Goal: Task Accomplishment & Management: Manage account settings

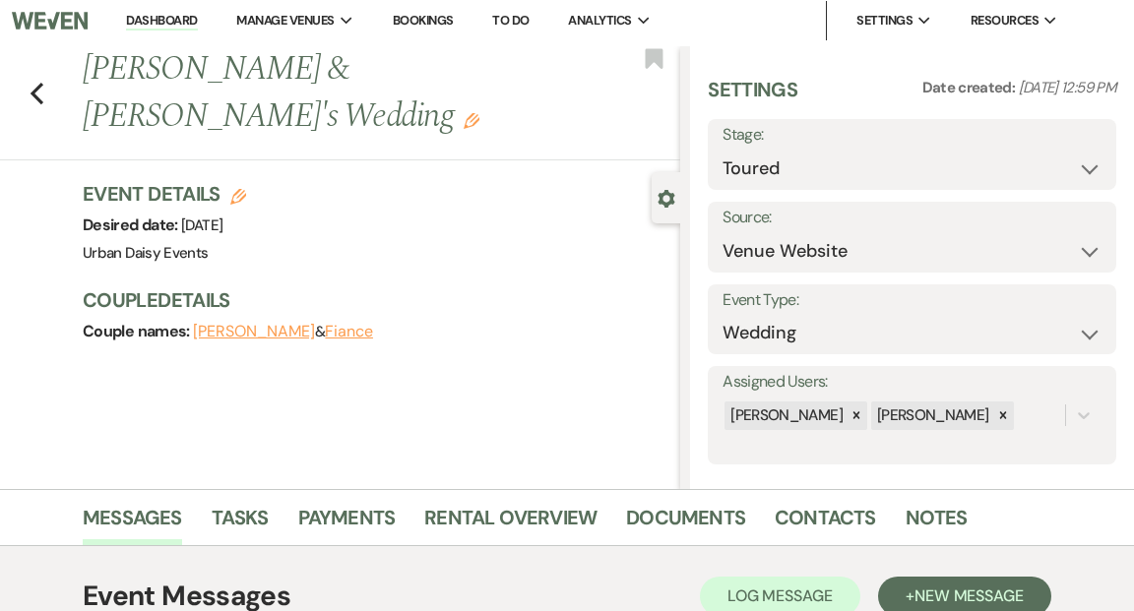
scroll to position [11, 0]
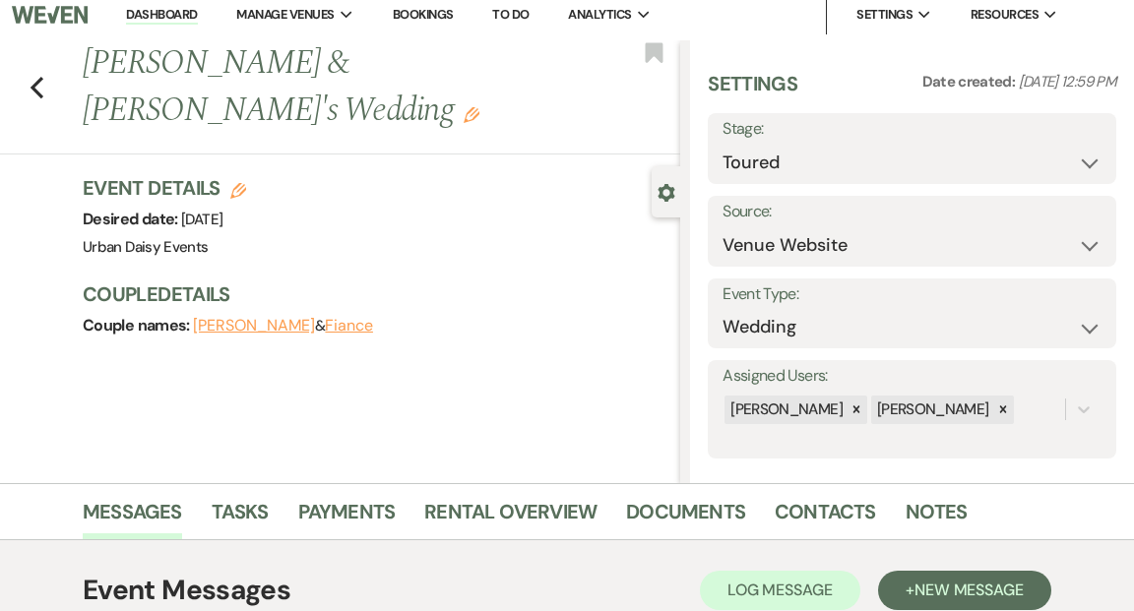
click at [178, 13] on link "Dashboard" at bounding box center [161, 15] width 71 height 19
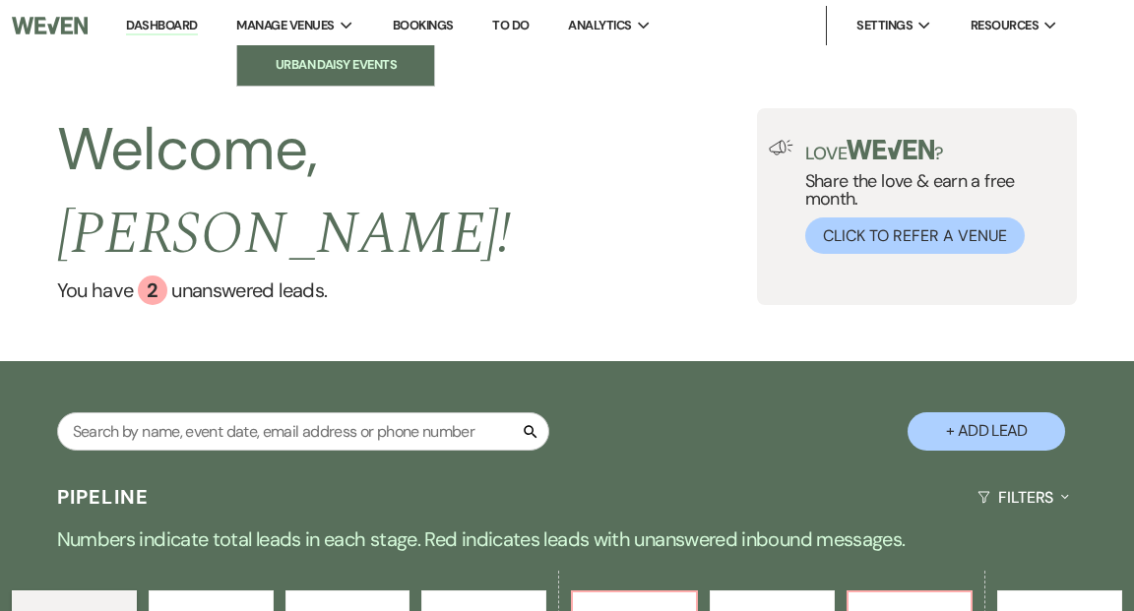
click at [278, 63] on li "Urban Daisy Events" at bounding box center [335, 65] width 177 height 20
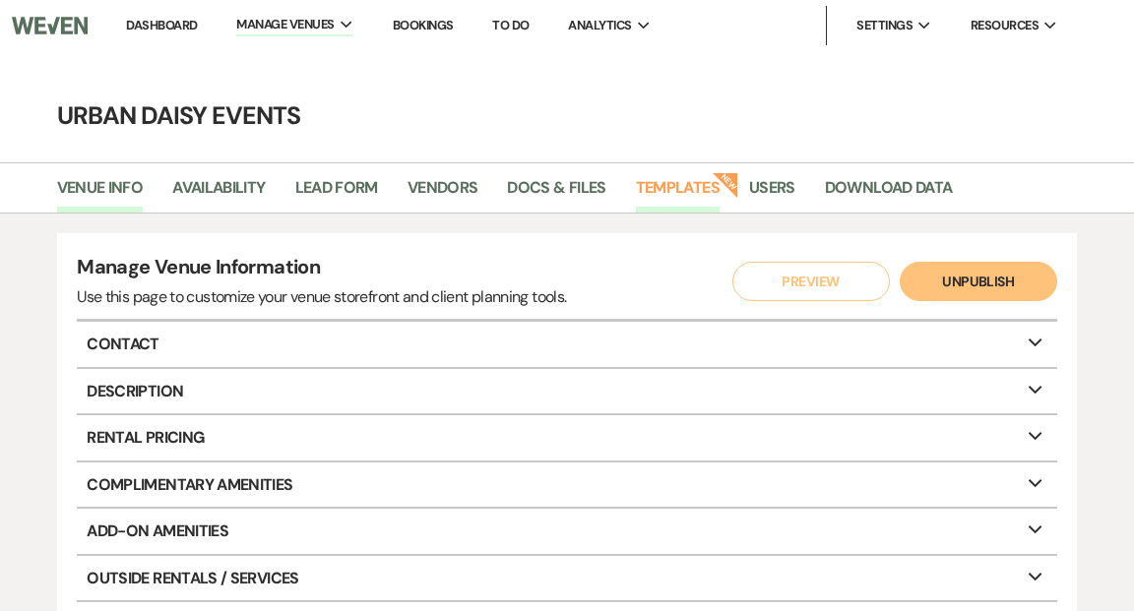
click at [664, 192] on link "Templates" at bounding box center [678, 193] width 84 height 37
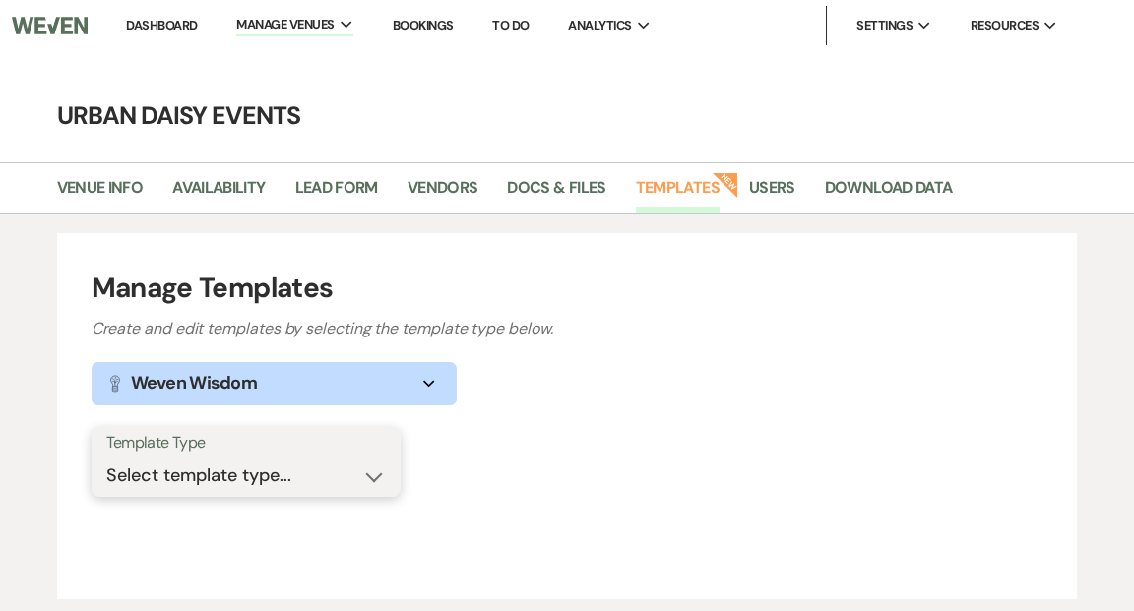
click at [376, 478] on select "Select template type... Task List Message Templates Payment Plan Inventory Item…" at bounding box center [246, 476] width 280 height 38
select select "Message Templates"
click at [106, 457] on select "Select template type... Task List Message Templates Payment Plan Inventory Item…" at bounding box center [246, 476] width 280 height 38
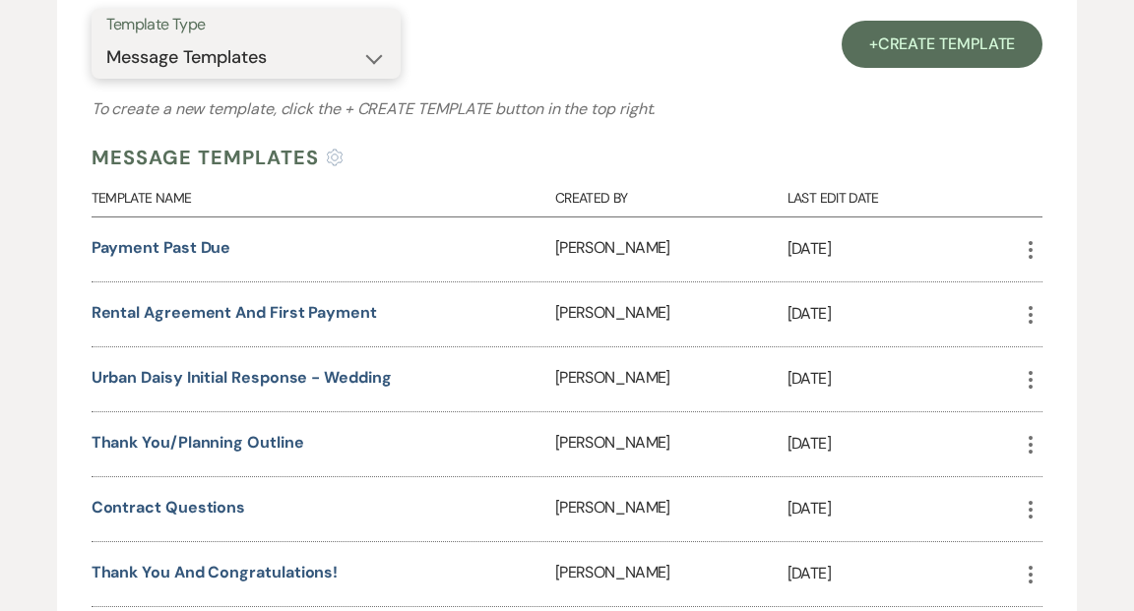
scroll to position [476, 0]
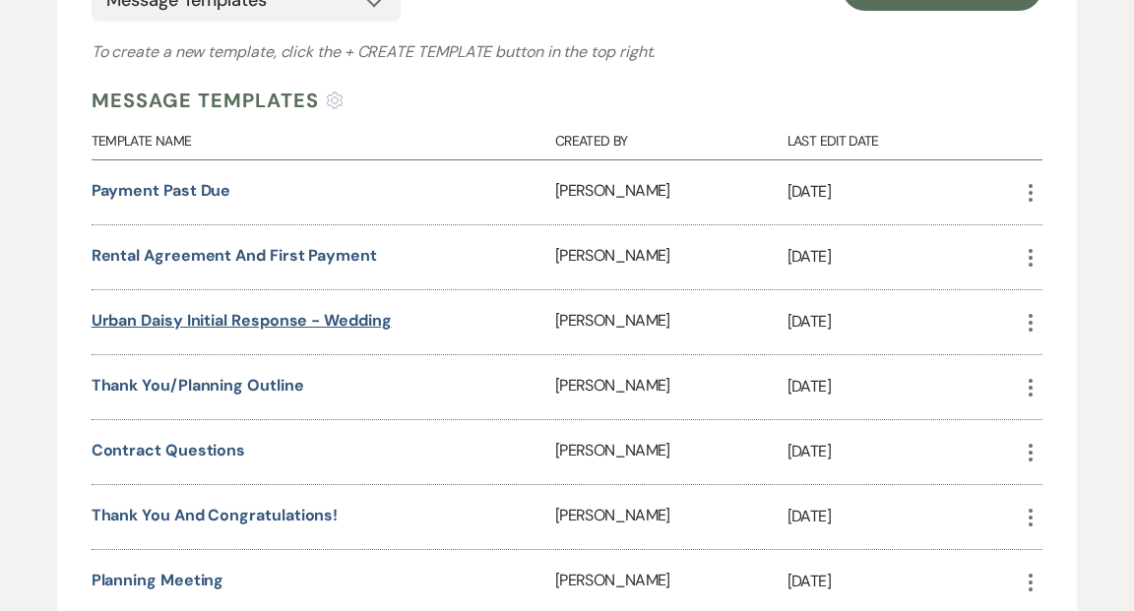
click at [352, 319] on link "Urban Daisy Initial Response - Wedding" at bounding box center [242, 320] width 300 height 21
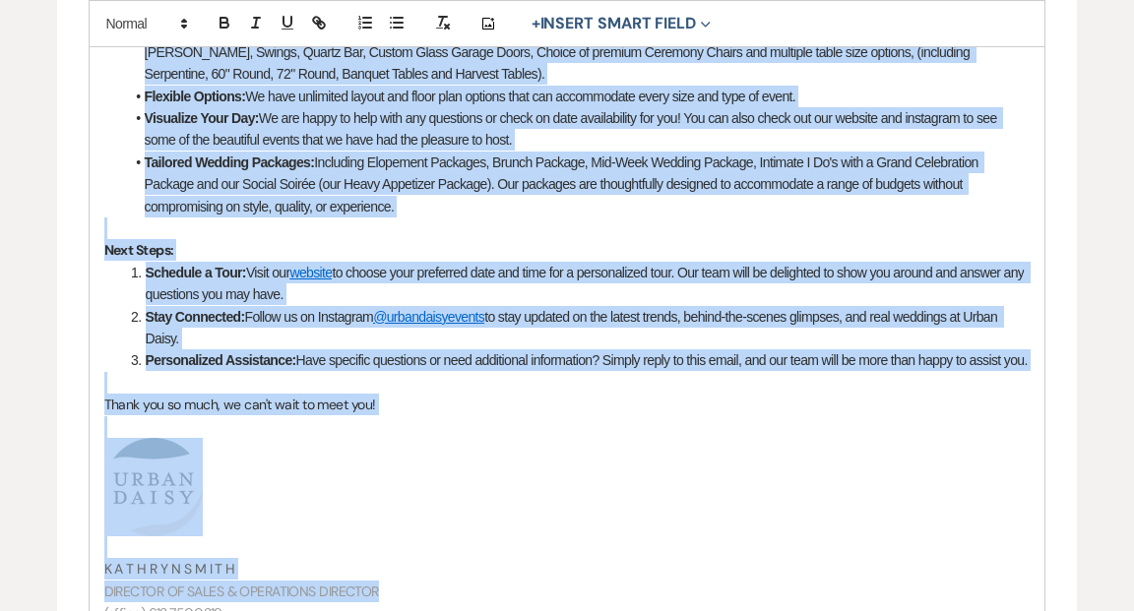
scroll to position [1024, 0]
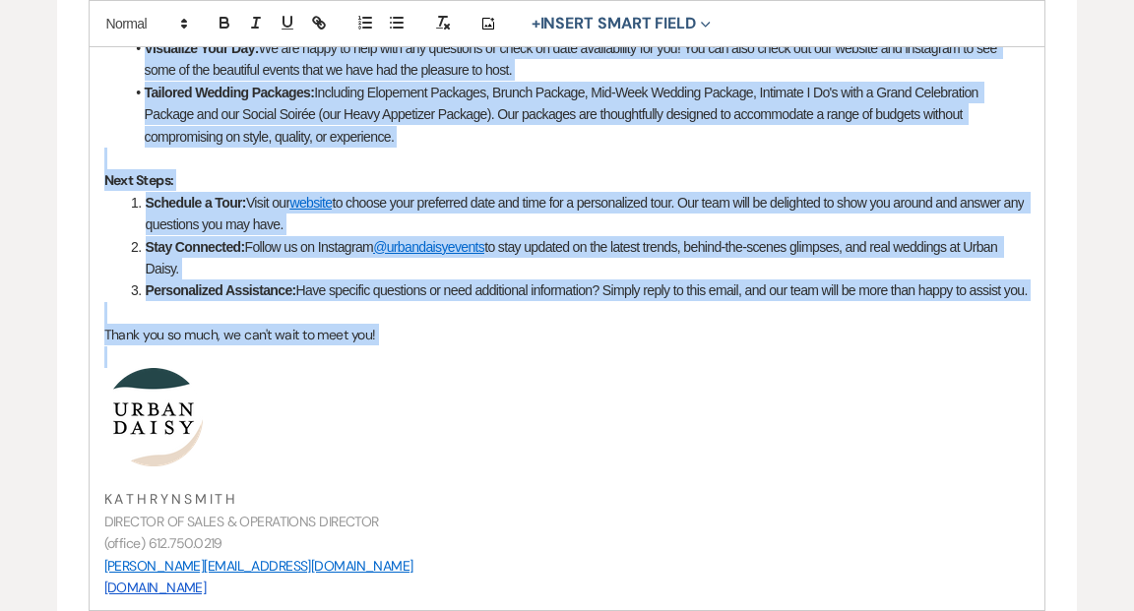
drag, startPoint x: 104, startPoint y: 67, endPoint x: 659, endPoint y: 376, distance: 634.7
click at [659, 376] on div "Hi {{clientFirstName}}! Congratulations on your upcoming celebration, and thank…" at bounding box center [568, 98] width 956 height 1026
copy div "Loremipsumdolor si amet consecte adipiscinge, sed doeiu tem inc utlaboreetd Mag…"
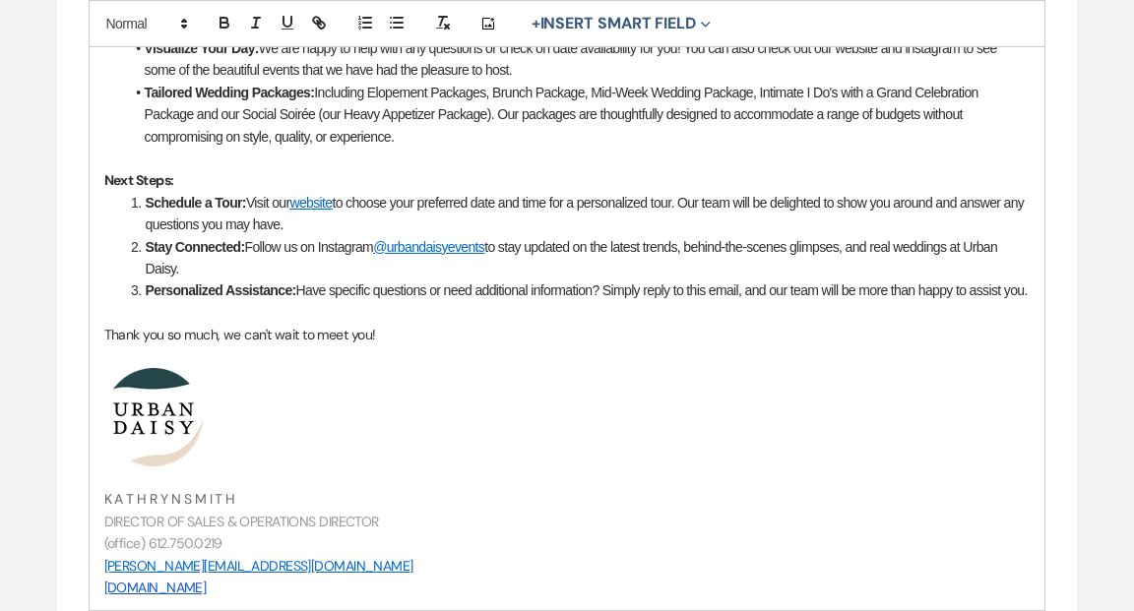
click at [11, 193] on div "Edit Message Template This template was created on [DATE] * Required Template N…" at bounding box center [567, 11] width 1134 height 1733
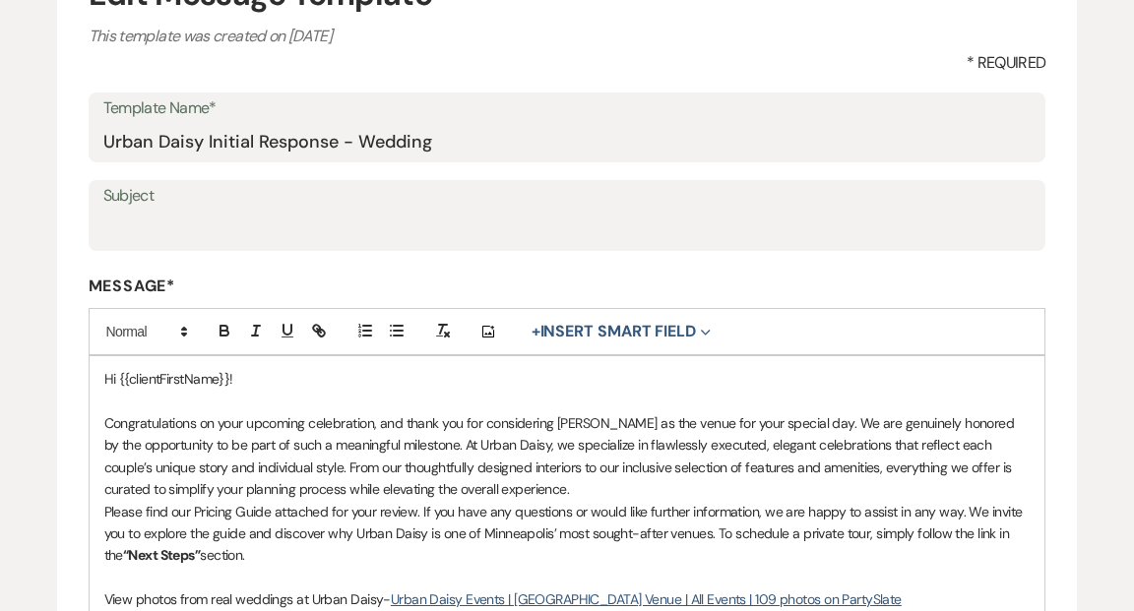
scroll to position [0, 0]
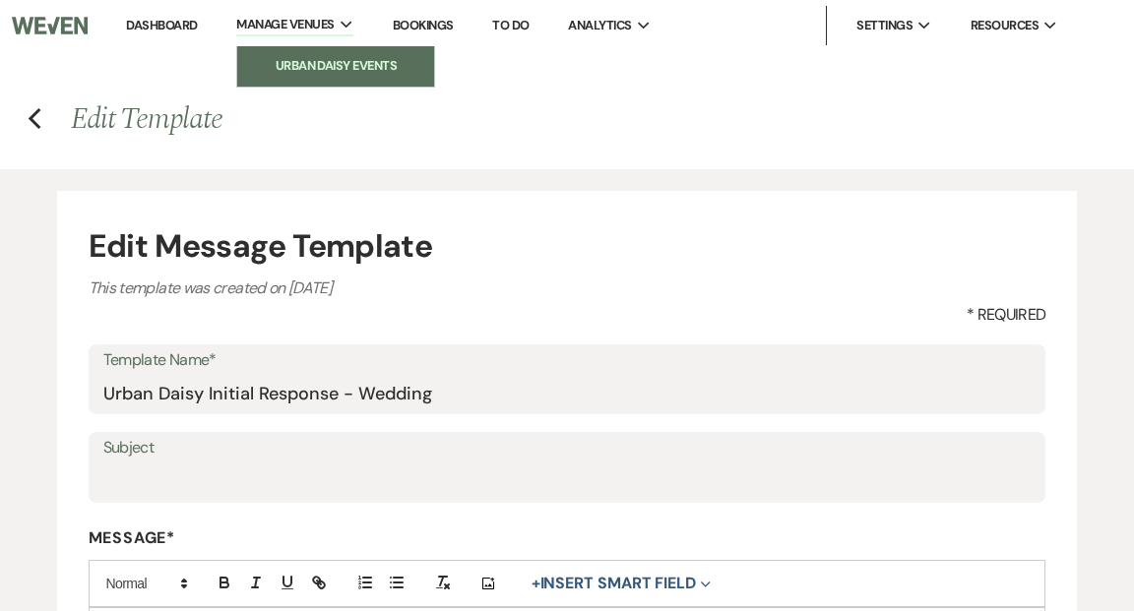
click at [331, 59] on li "Urban Daisy Events" at bounding box center [335, 66] width 177 height 20
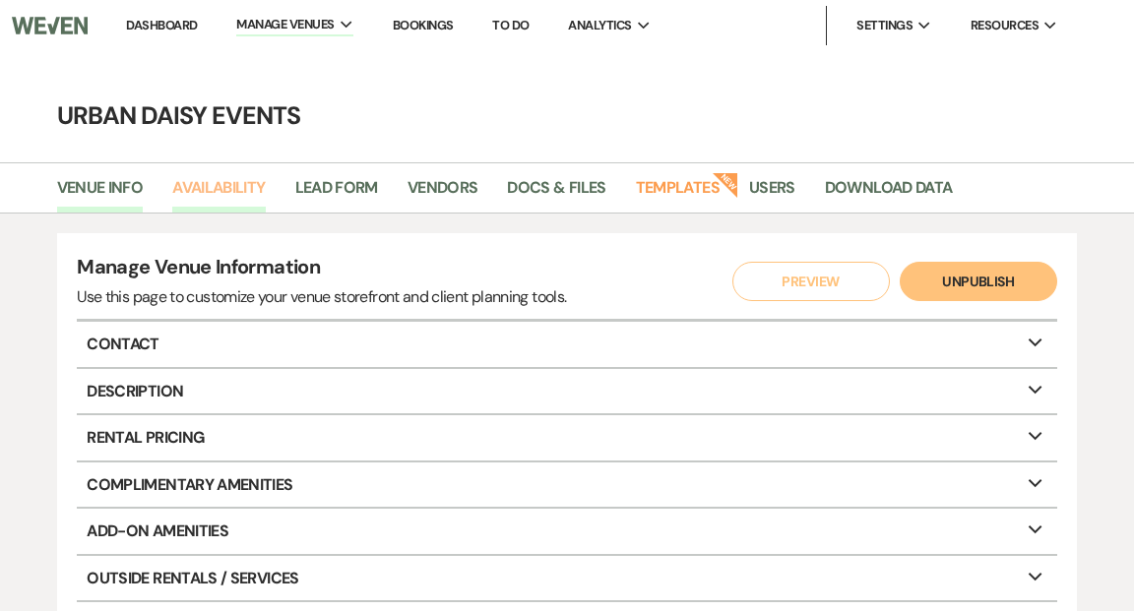
click at [199, 187] on link "Availability" at bounding box center [218, 193] width 93 height 37
select select "2"
select select "2026"
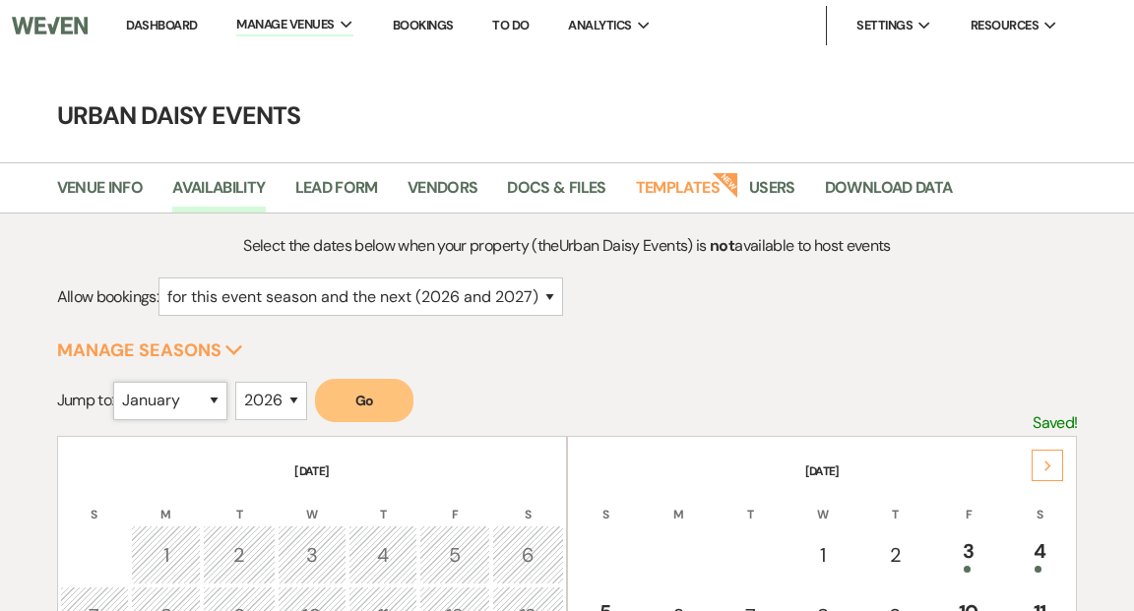
click at [219, 396] on select "January February March April May June July August September October November De…" at bounding box center [170, 401] width 114 height 38
select select "9"
click at [118, 382] on select "January February March April May June July August September October November De…" at bounding box center [170, 401] width 114 height 38
click at [298, 397] on select "2025 2026 2027 2028 2029" at bounding box center [271, 401] width 72 height 38
select select "2027"
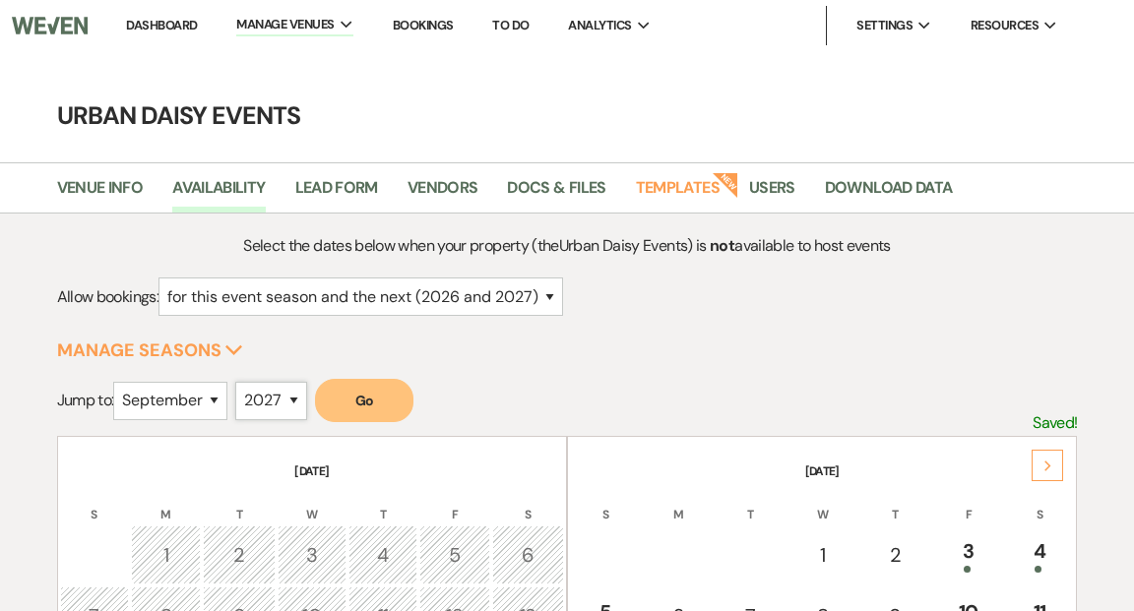
click at [240, 382] on select "2025 2026 2027 2028 2029" at bounding box center [271, 401] width 72 height 38
click at [391, 400] on button "Go" at bounding box center [364, 400] width 98 height 43
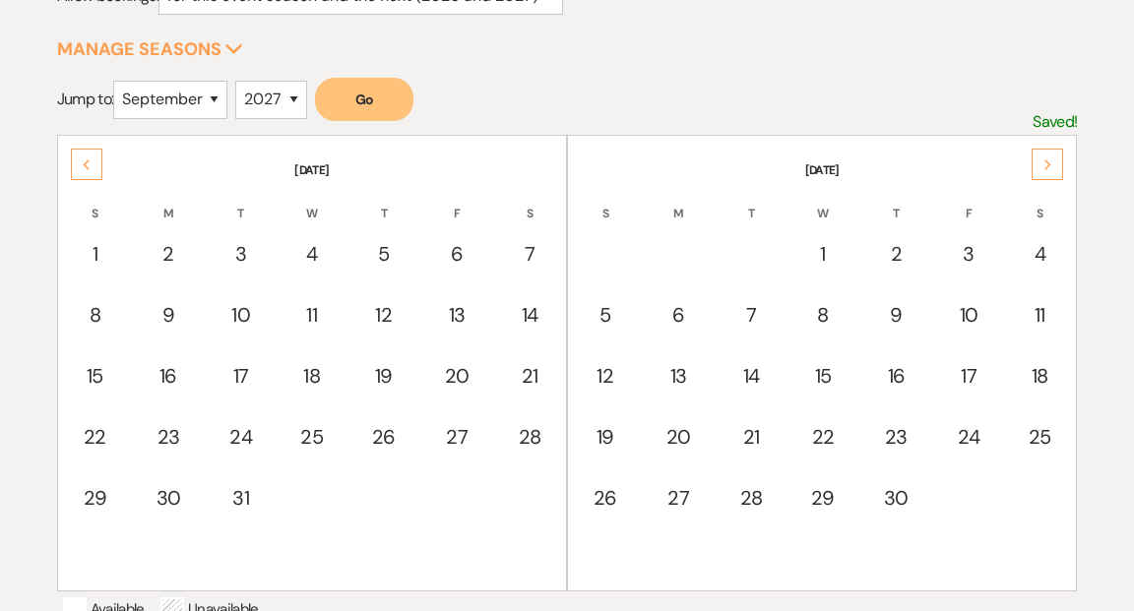
scroll to position [303, 0]
click at [1051, 158] on icon "Next" at bounding box center [1049, 164] width 10 height 12
